Goal: Information Seeking & Learning: Compare options

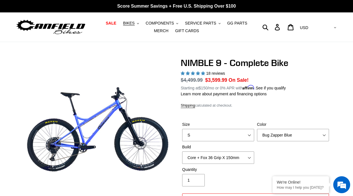
select select "highest-rating"
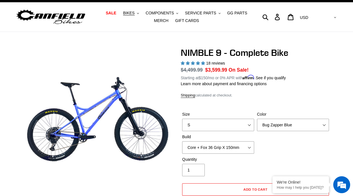
click at [61, 18] on img at bounding box center [51, 17] width 71 height 18
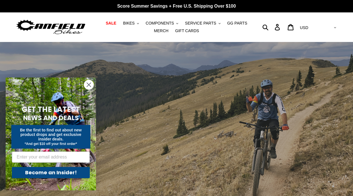
click at [90, 83] on circle "Close dialog" at bounding box center [88, 84] width 9 height 9
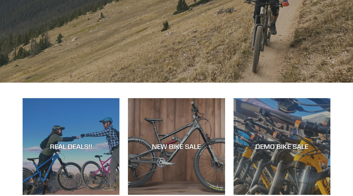
scroll to position [177, 0]
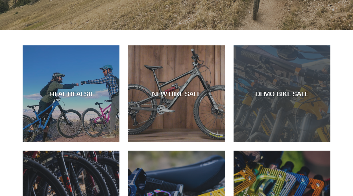
click at [253, 142] on div "DEMO BIKE SALE" at bounding box center [282, 142] width 97 height 0
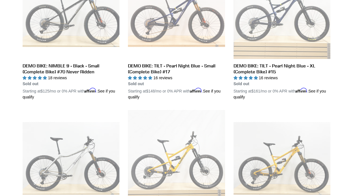
scroll to position [754, 0]
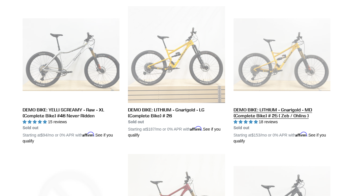
click at [260, 65] on link "DEMO BIKE: LITHIUM - Gnarigold - MD (Complete Bike) # 25 ( Zeb / Ohlins )" at bounding box center [282, 75] width 97 height 138
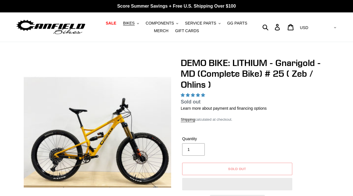
select select "highest-rating"
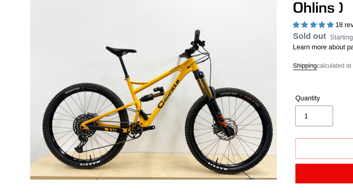
scroll to position [2, 0]
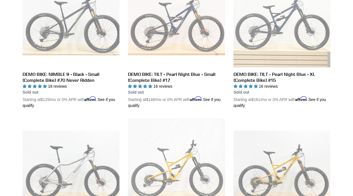
scroll to position [760, 0]
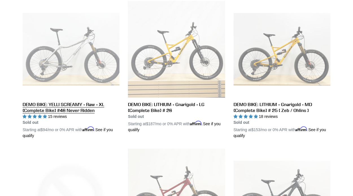
click at [77, 78] on link "DEMO BIKE: YELLI SCREAMY - Raw - XL (Complete Bike) #46 Never Ridden" at bounding box center [71, 70] width 97 height 138
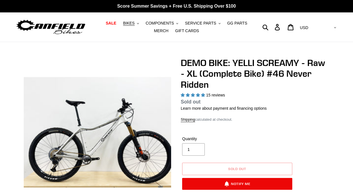
select select "highest-rating"
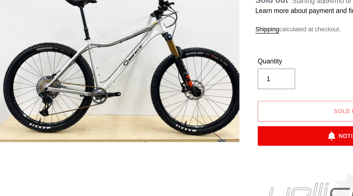
scroll to position [61, 0]
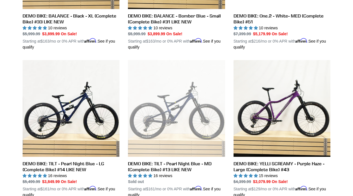
scroll to position [258, 0]
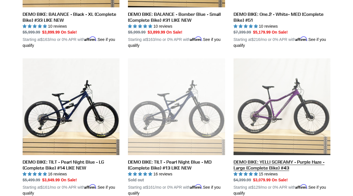
click at [263, 107] on link "DEMO BIKE: YELLI SCREAMY - Purple Haze - Large (Complete Bike) #43" at bounding box center [282, 127] width 97 height 138
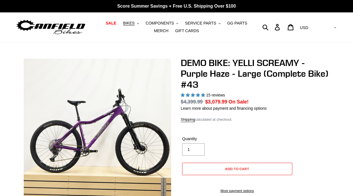
select select "highest-rating"
